Goal: Find contact information: Find contact information

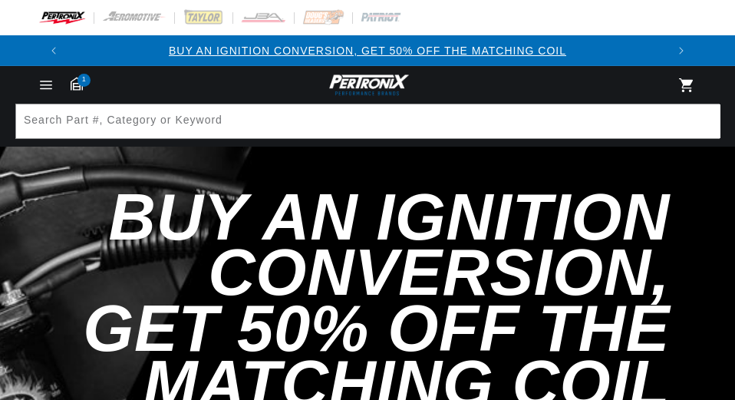
select select "1971"
select select "Plymouth"
select select "Cuda"
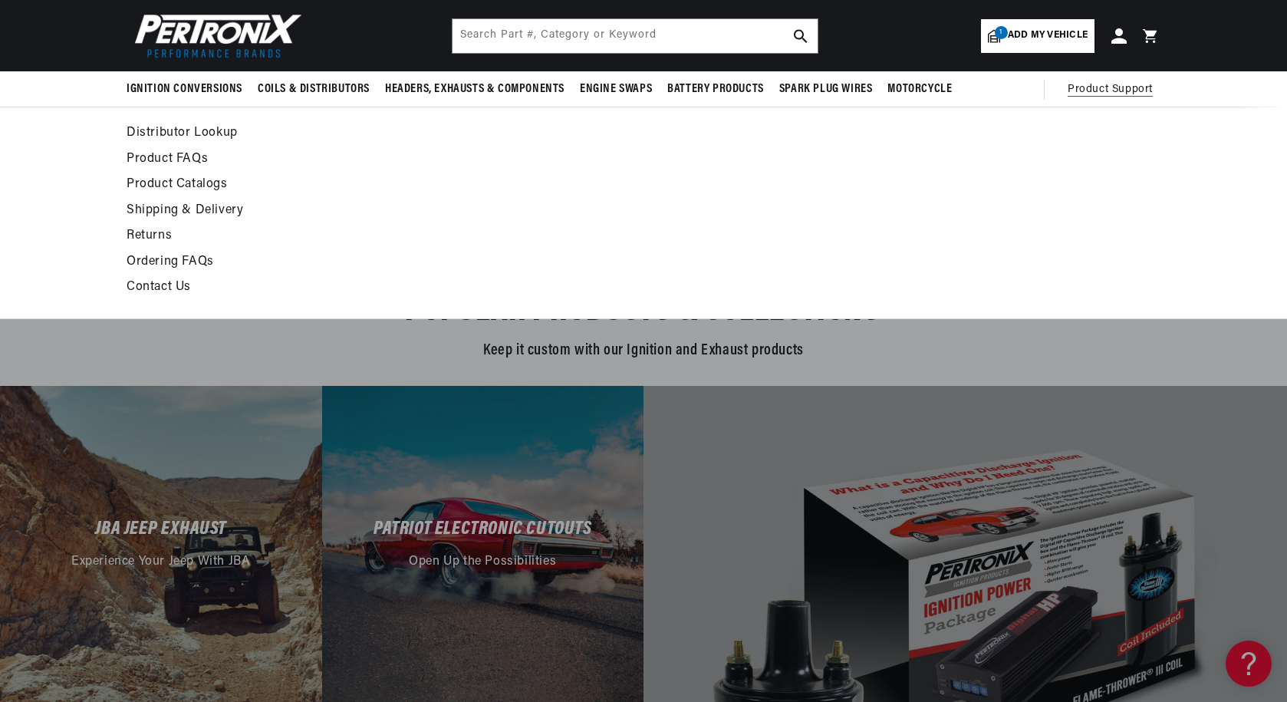
click at [734, 95] on span "Product Support" at bounding box center [1110, 89] width 85 height 17
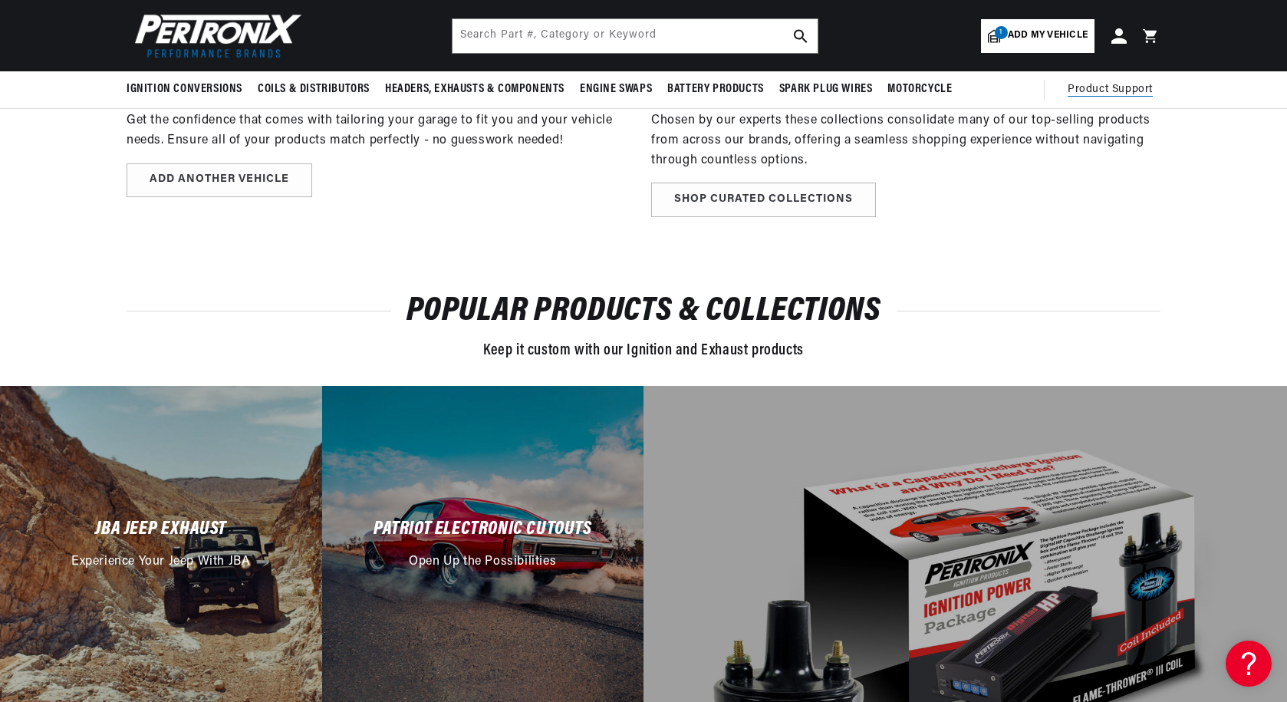
click at [734, 91] on span "Product Support" at bounding box center [1110, 89] width 85 height 17
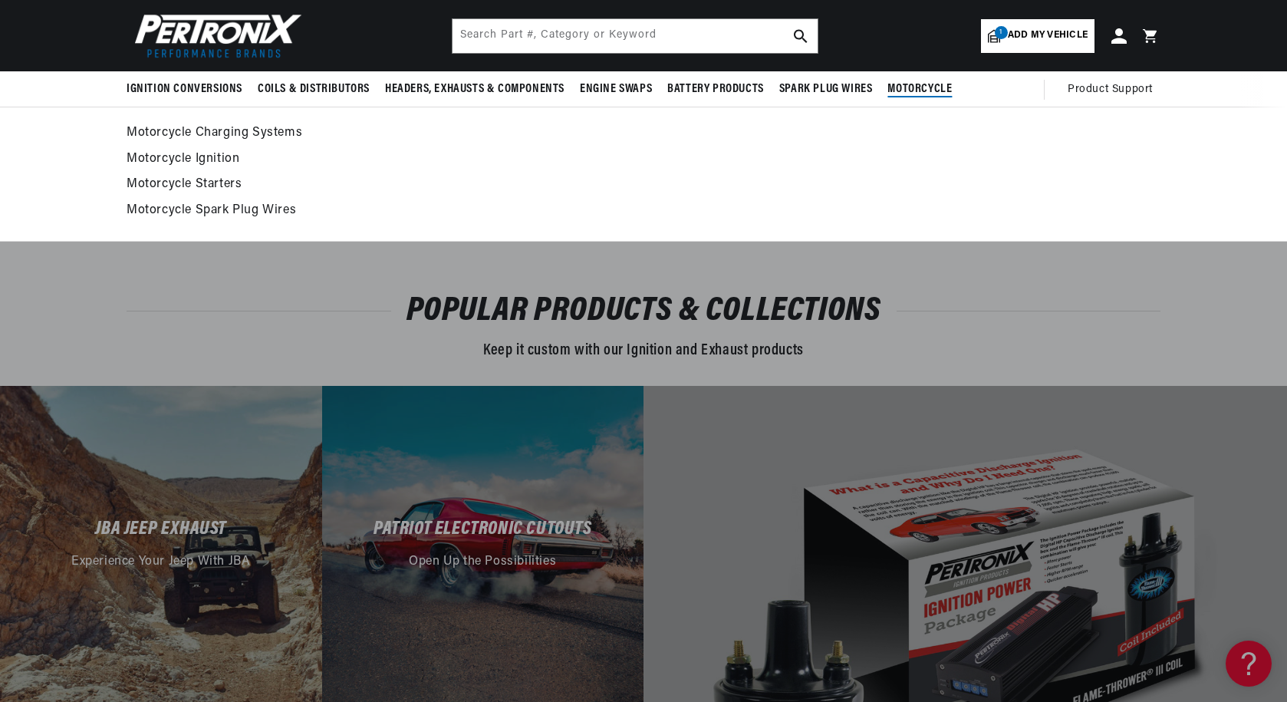
scroll to position [0, 958]
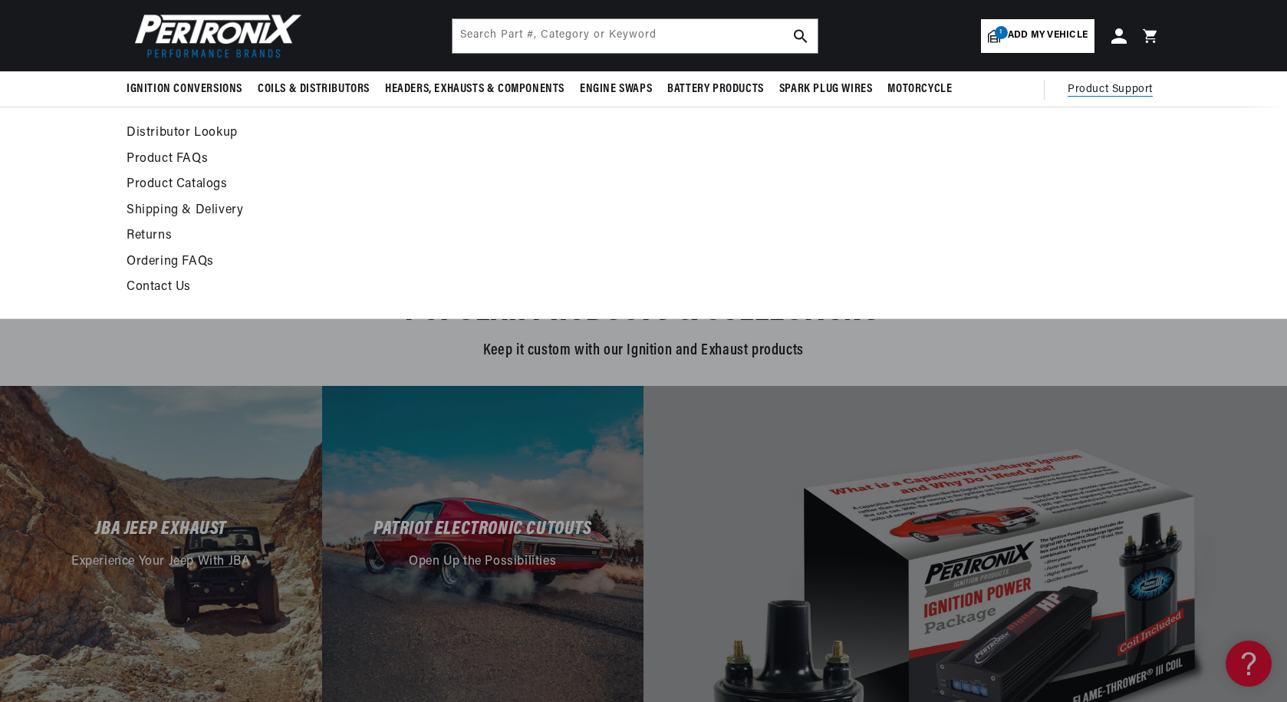
click at [734, 90] on span "Product Support" at bounding box center [1110, 89] width 85 height 17
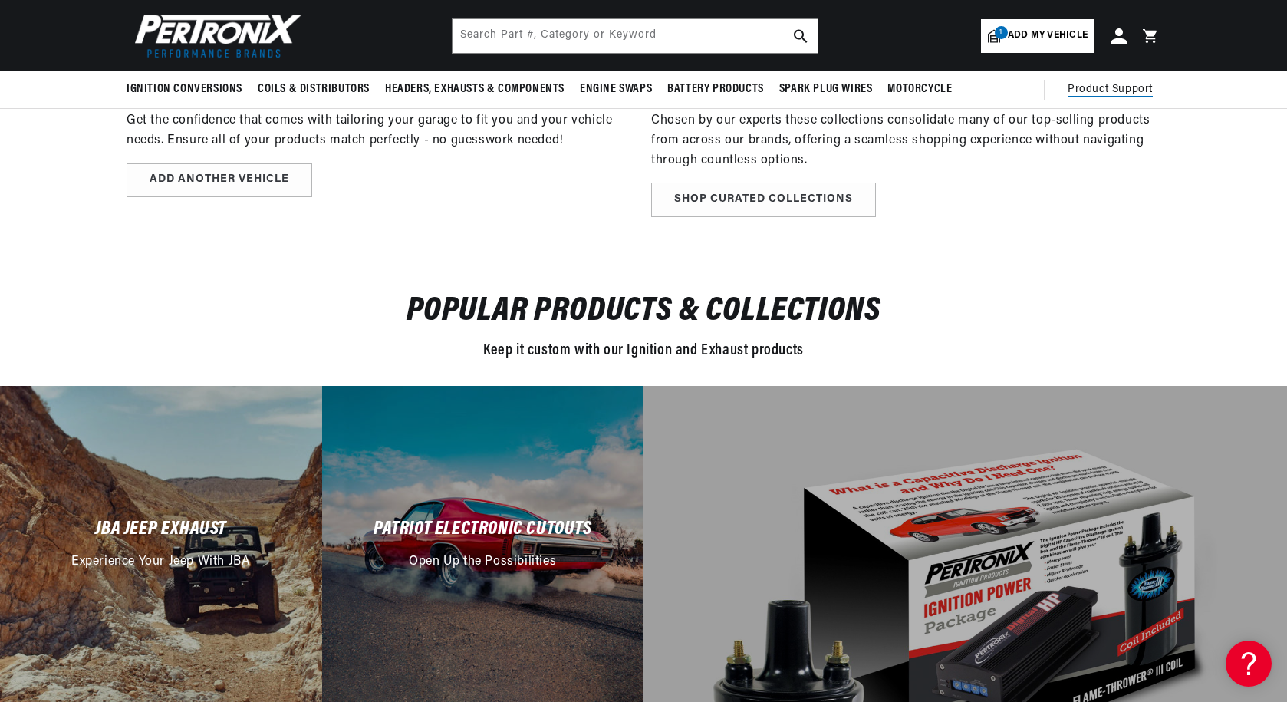
click at [734, 90] on span "Product Support" at bounding box center [1110, 89] width 85 height 17
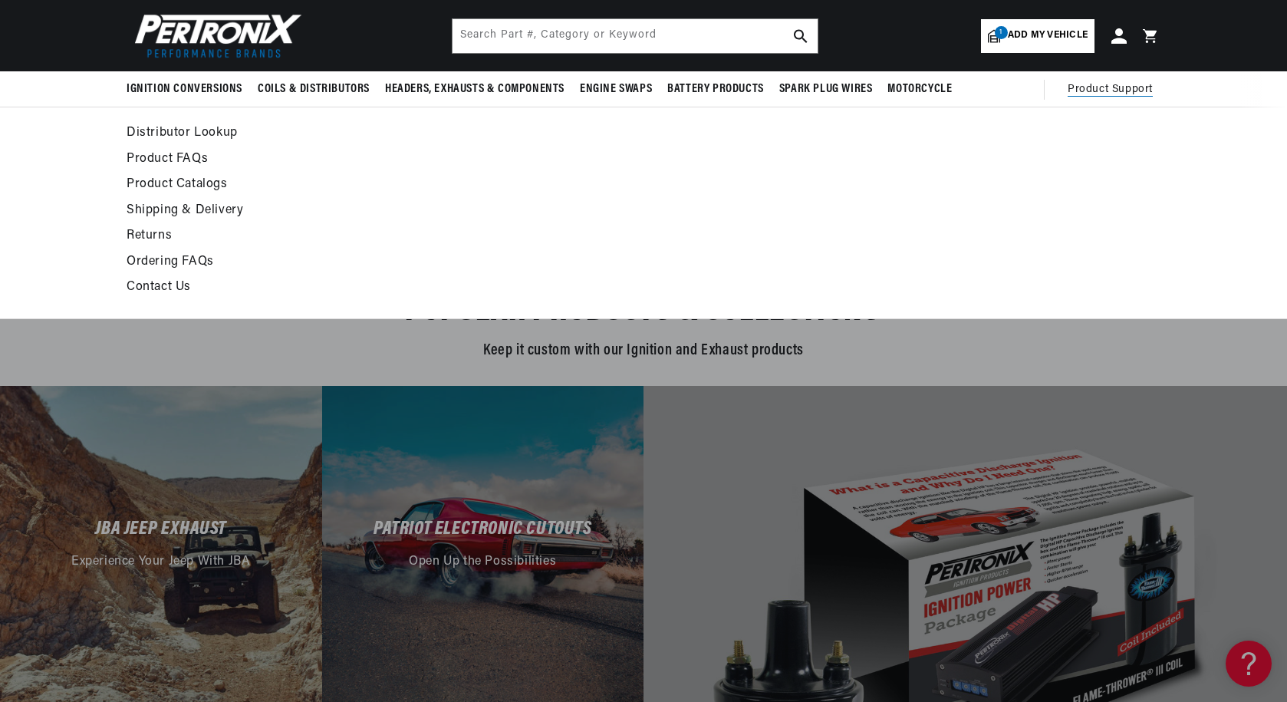
click at [150, 285] on link "Contact Us" at bounding box center [504, 287] width 754 height 21
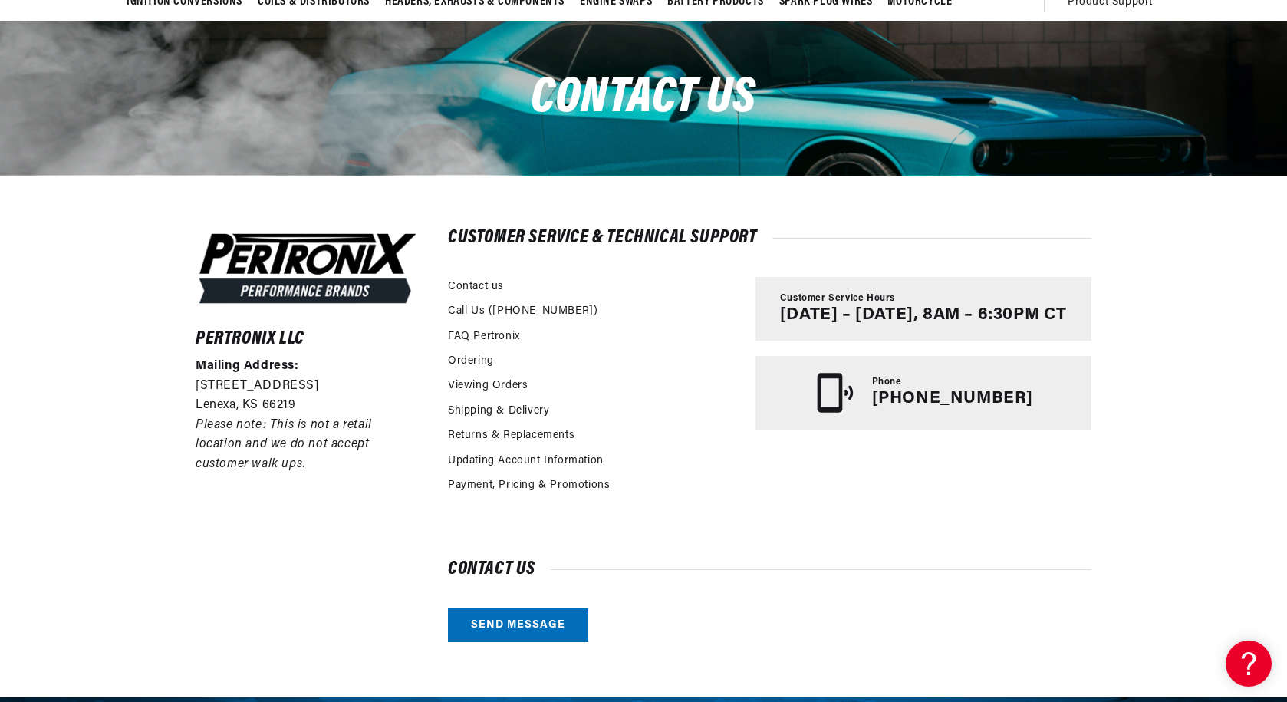
scroll to position [0, 958]
